Goal: Information Seeking & Learning: Obtain resource

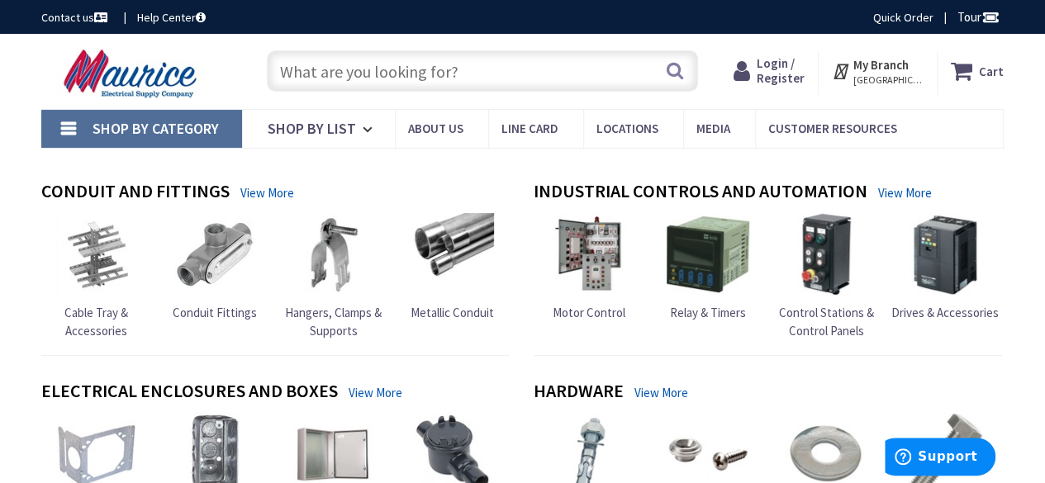
click at [330, 73] on input "text" at bounding box center [482, 70] width 431 height 41
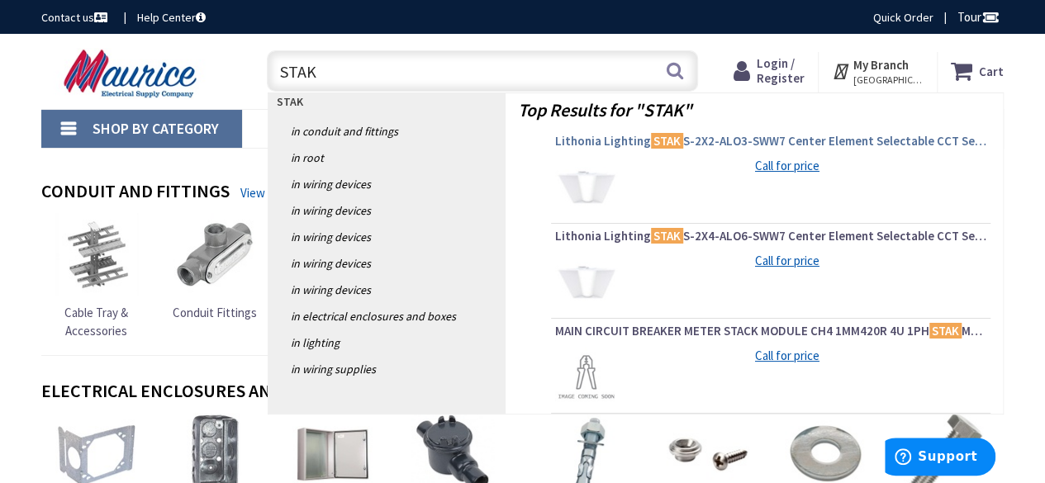
type input "STAK"
click at [653, 136] on mark "STAK" at bounding box center [667, 141] width 32 height 21
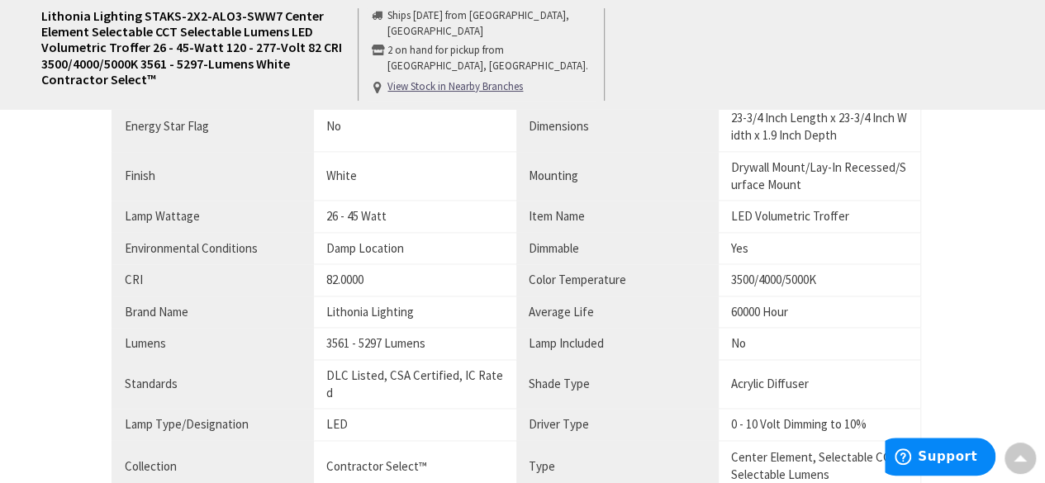
scroll to position [1365, 0]
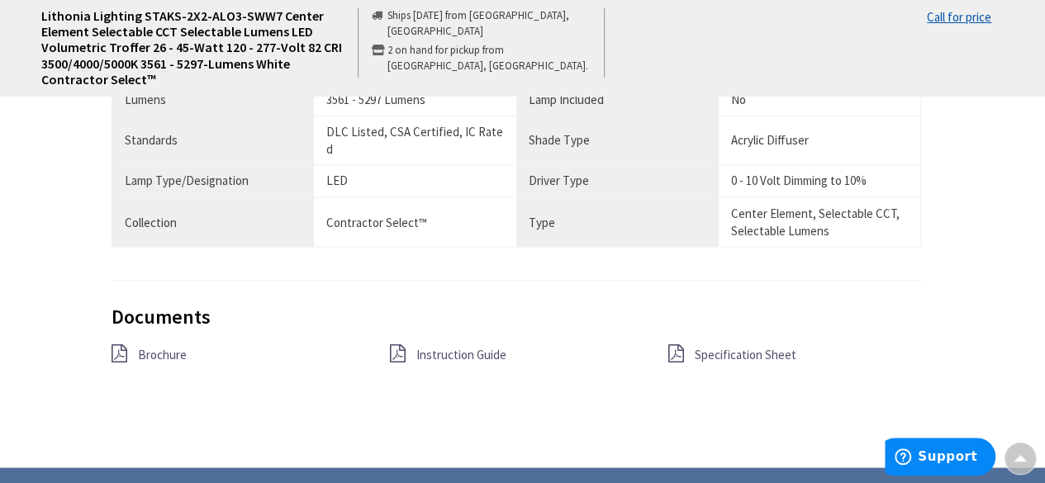
click at [717, 346] on span "Specification Sheet" at bounding box center [745, 354] width 102 height 16
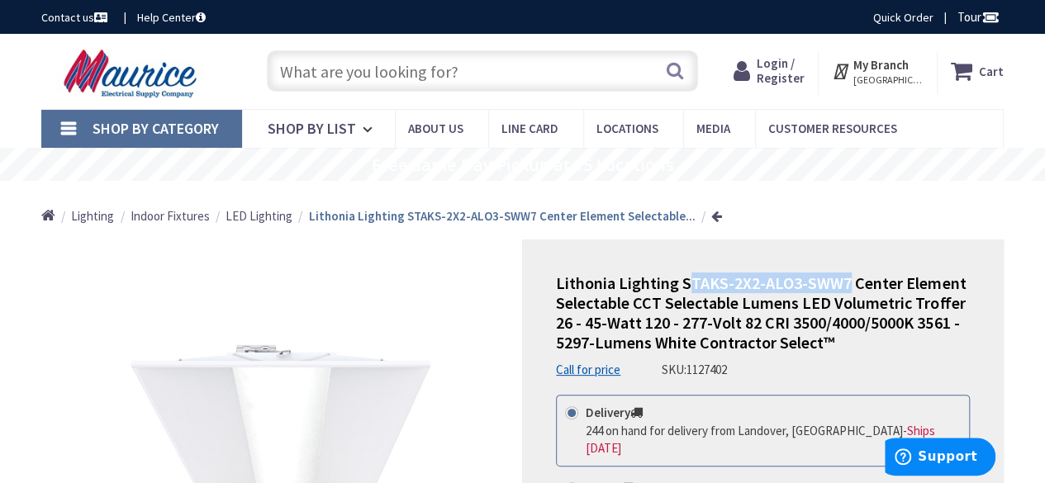
drag, startPoint x: 844, startPoint y: 283, endPoint x: 685, endPoint y: 276, distance: 159.6
click at [685, 276] on span "Lithonia Lighting STAKS-2X2-ALO3-SWW7 Center Element Selectable CCT Selectable …" at bounding box center [761, 313] width 410 height 80
click at [851, 282] on span "Lithonia Lighting STAKS-2X2-ALO3-SWW7 Center Element Selectable CCT Selectable …" at bounding box center [761, 313] width 410 height 80
drag, startPoint x: 851, startPoint y: 282, endPoint x: 682, endPoint y: 279, distance: 169.4
click at [682, 279] on span "Lithonia Lighting STAKS-2X2-ALO3-SWW7 Center Element Selectable CCT Selectable …" at bounding box center [761, 313] width 410 height 80
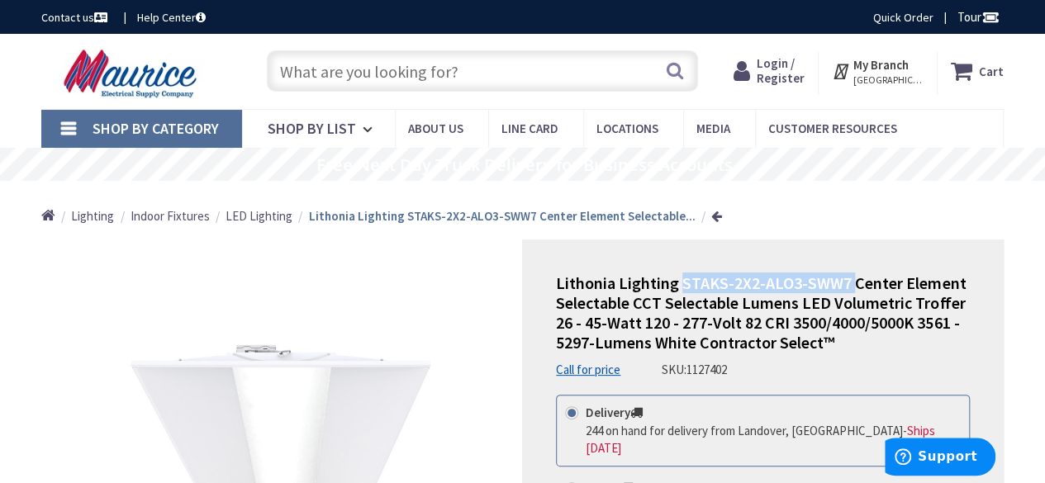
copy span "STAKS-2X2-ALO3-SWW7"
